Goal: Check status

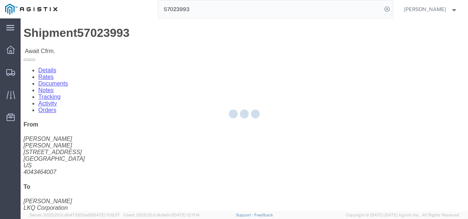
click at [190, 157] on div at bounding box center [244, 114] width 447 height 192
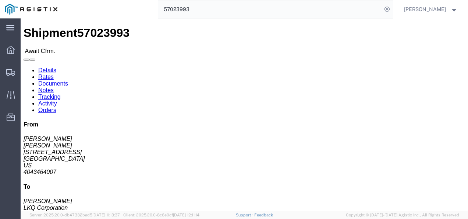
click link "Notes"
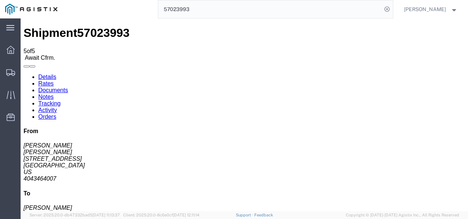
click at [220, 14] on input "57023993" at bounding box center [270, 9] width 224 height 18
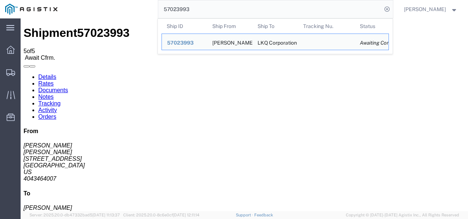
click at [220, 14] on input "57023993" at bounding box center [270, 9] width 224 height 18
paste input "5750"
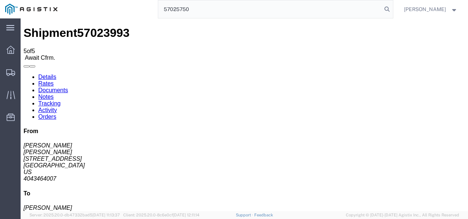
type input "57025750"
click div "Ship From LKQ Corporation (Star Plater) [STREET_ADDRESS] 678-854-9960 ext. 6012…"
click div "Shipment Detail Ship From LKQ Corporation (Star Plater) [STREET_ADDRESS] 678-85…"
